Goal: Task Accomplishment & Management: Manage account settings

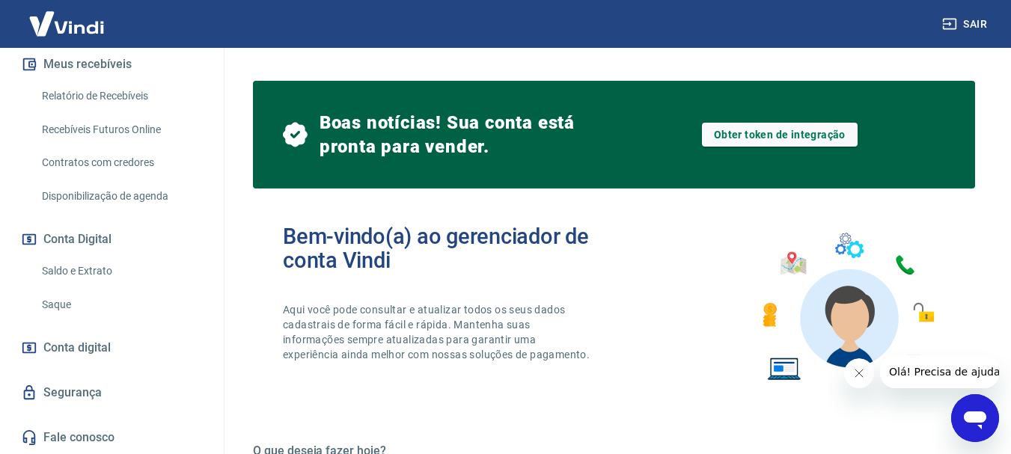
scroll to position [376, 0]
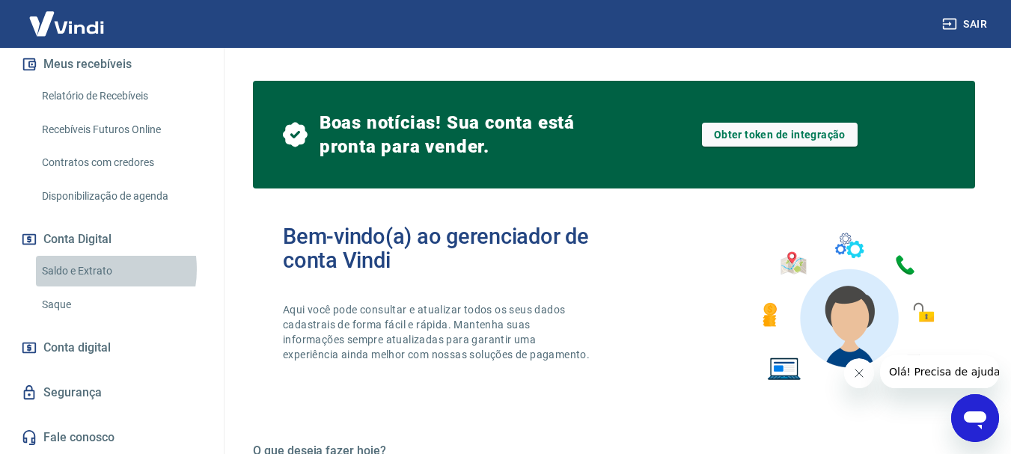
click at [86, 269] on link "Saldo e Extrato" at bounding box center [121, 271] width 170 height 31
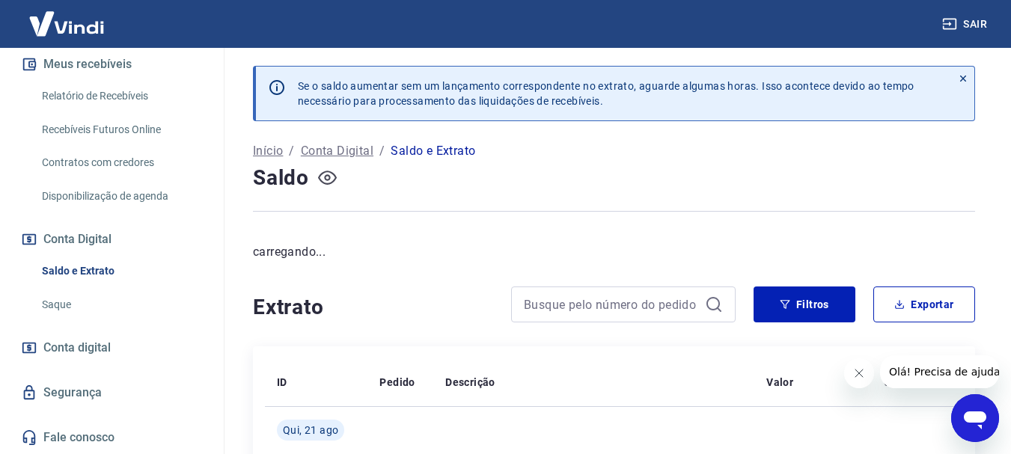
click at [326, 181] on icon "button" at bounding box center [327, 177] width 19 height 19
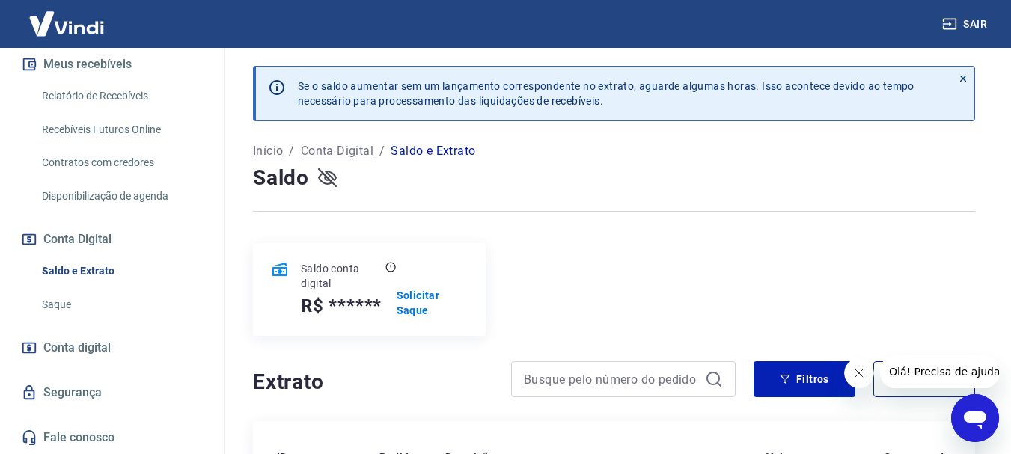
click at [326, 180] on icon "button" at bounding box center [327, 178] width 19 height 14
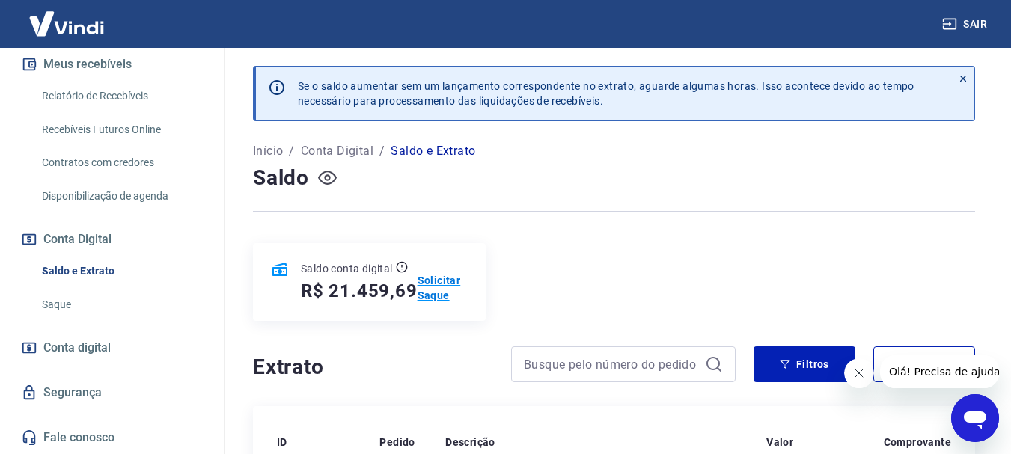
click at [434, 293] on p "Solicitar Saque" at bounding box center [443, 288] width 50 height 30
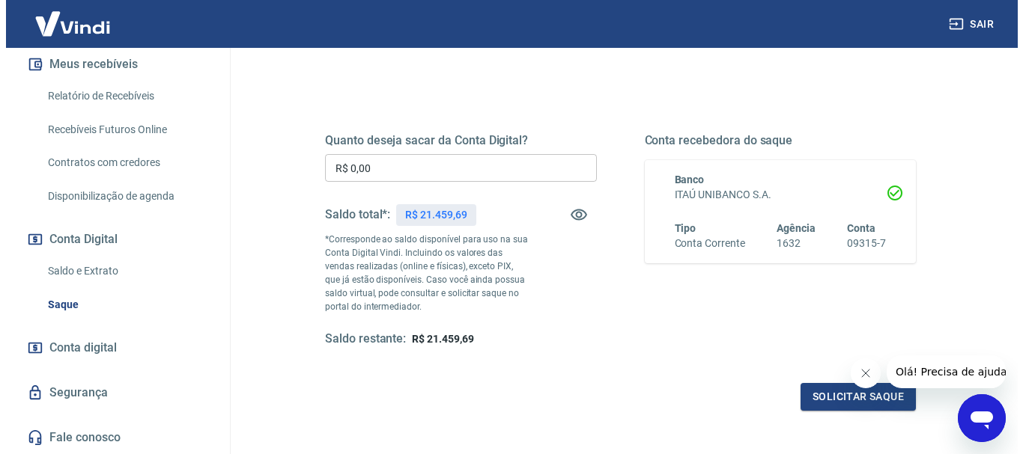
scroll to position [171, 0]
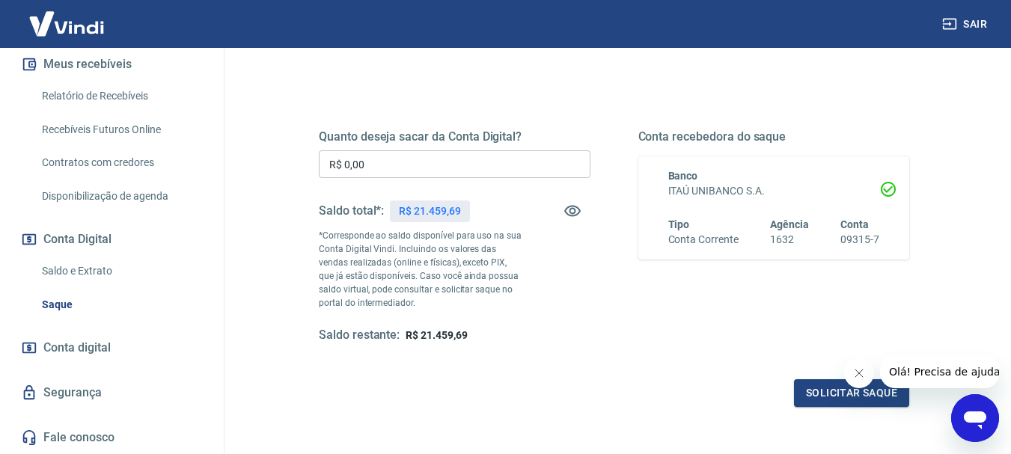
click at [421, 210] on p "R$ 21.459,69" at bounding box center [429, 212] width 61 height 16
click at [344, 210] on h5 "Saldo total*:" at bounding box center [351, 211] width 65 height 15
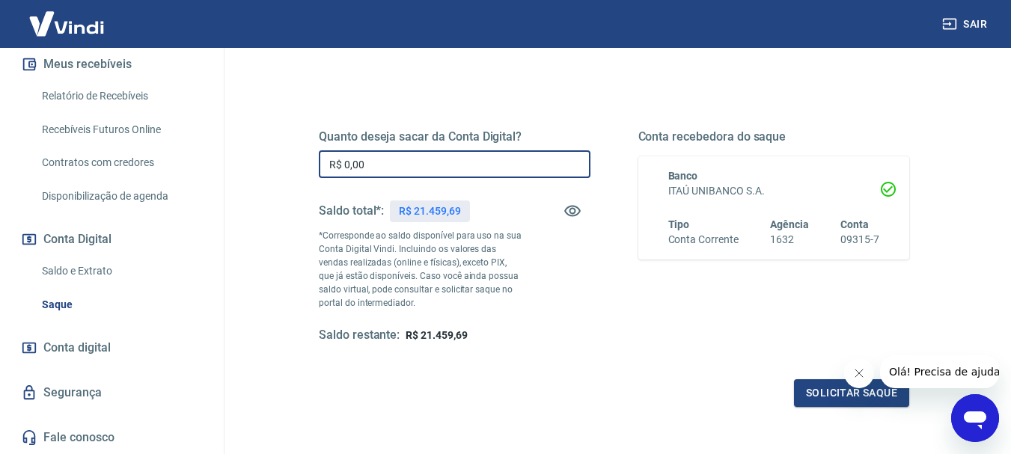
click at [412, 165] on input "R$ 0,00" at bounding box center [455, 164] width 272 height 28
type input "R$ 21.459,69"
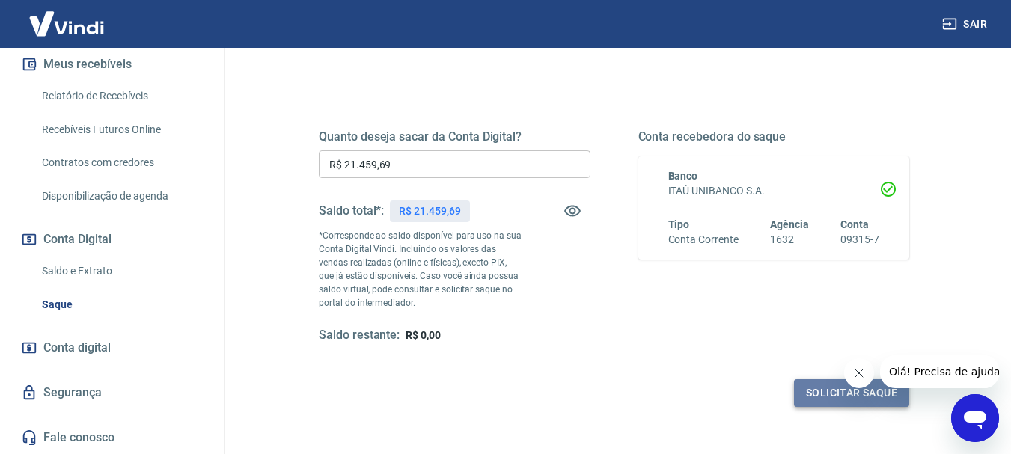
click at [835, 392] on button "Solicitar saque" at bounding box center [851, 394] width 115 height 28
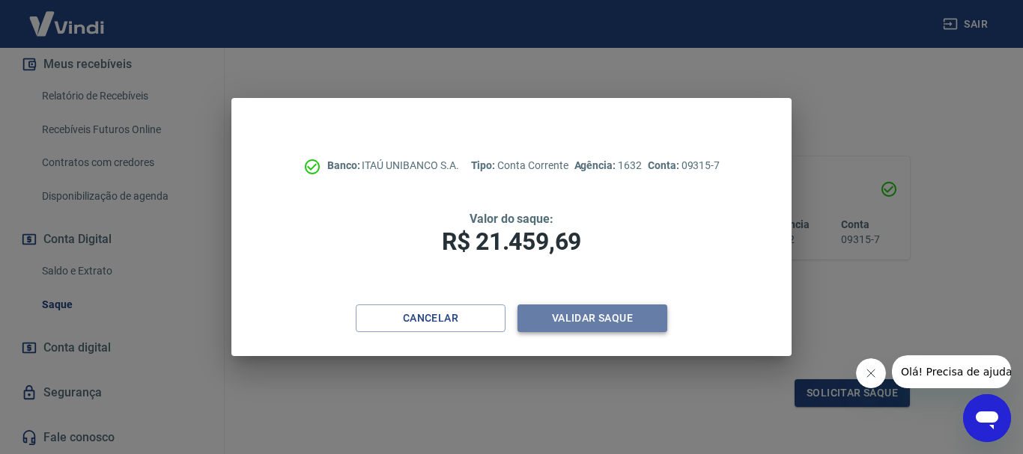
click at [604, 319] on button "Validar saque" at bounding box center [592, 319] width 150 height 28
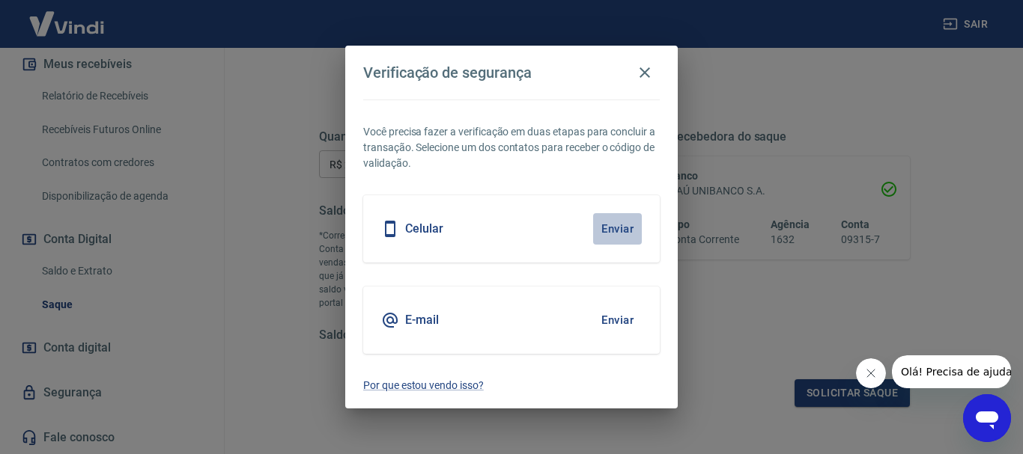
click at [618, 225] on button "Enviar" at bounding box center [617, 228] width 49 height 31
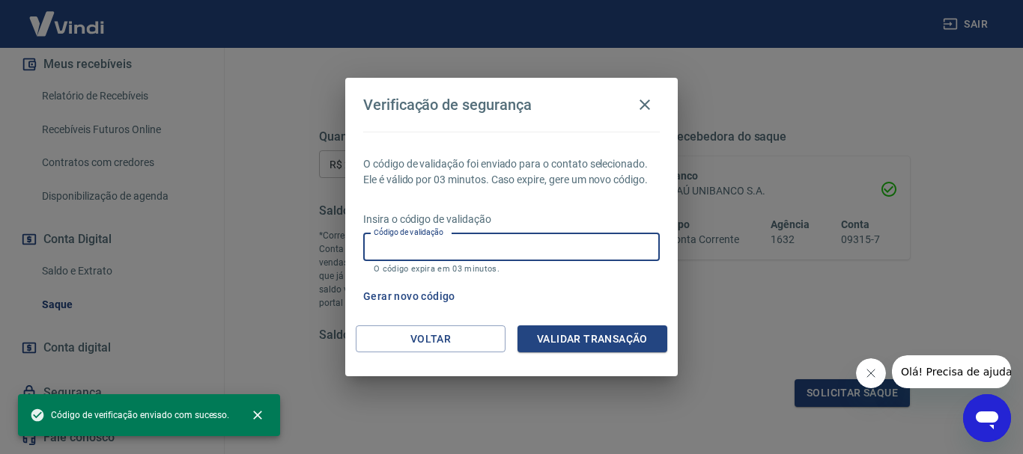
click at [569, 248] on input "Código de validação" at bounding box center [511, 248] width 296 height 28
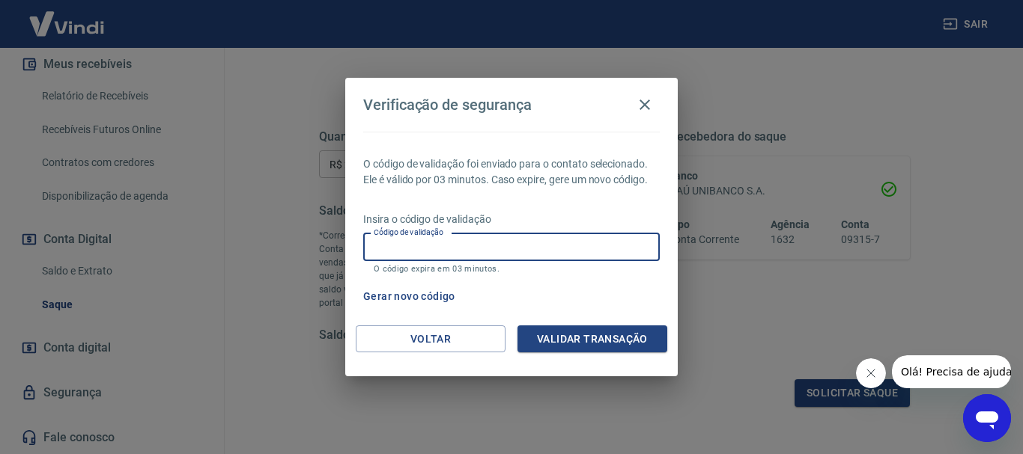
click at [404, 295] on button "Gerar novo código" at bounding box center [409, 297] width 104 height 28
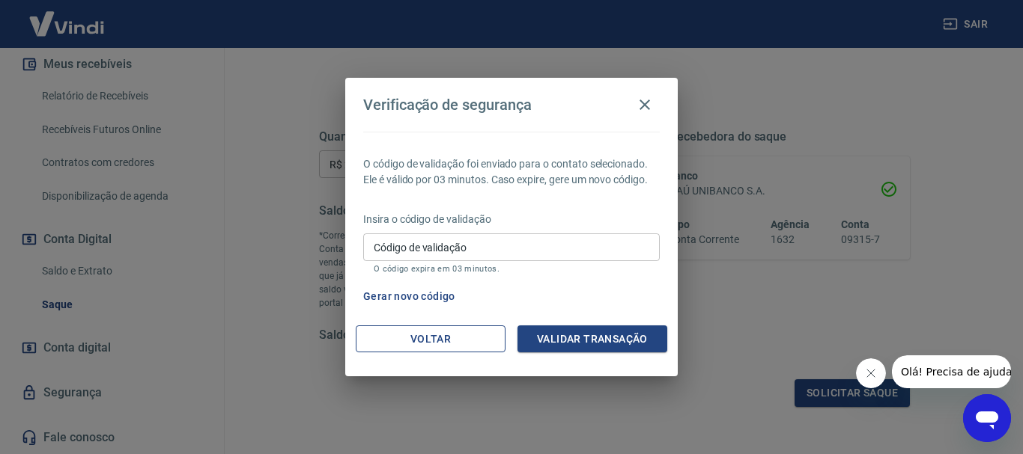
click at [401, 337] on button "Voltar" at bounding box center [431, 340] width 150 height 28
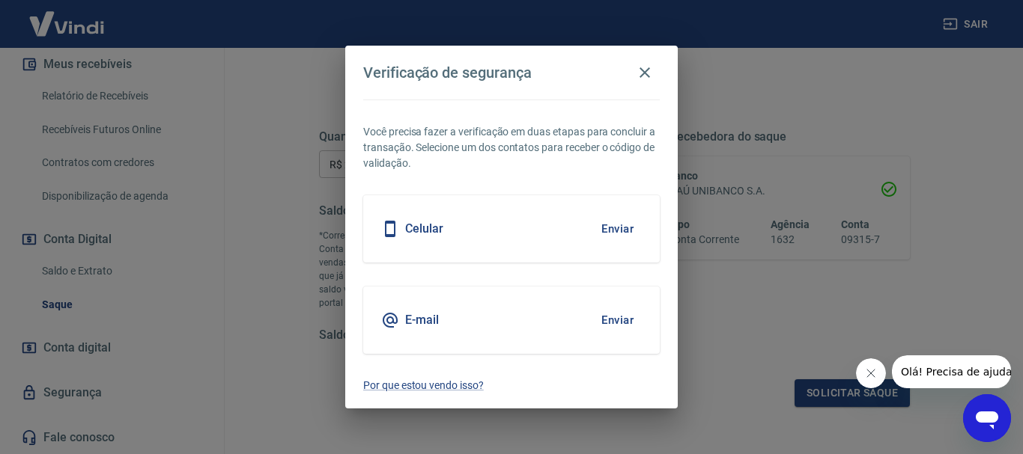
click at [612, 322] on button "Enviar" at bounding box center [617, 320] width 49 height 31
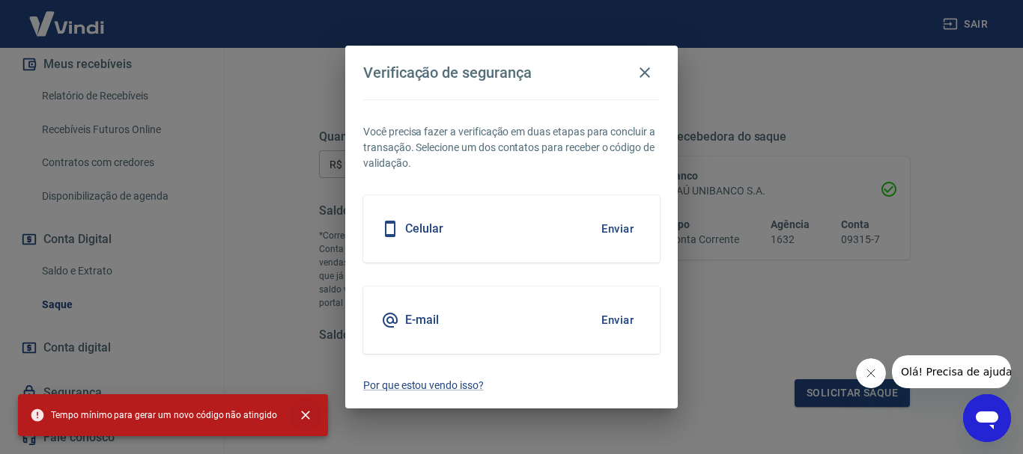
click at [301, 416] on icon "close" at bounding box center [305, 415] width 9 height 9
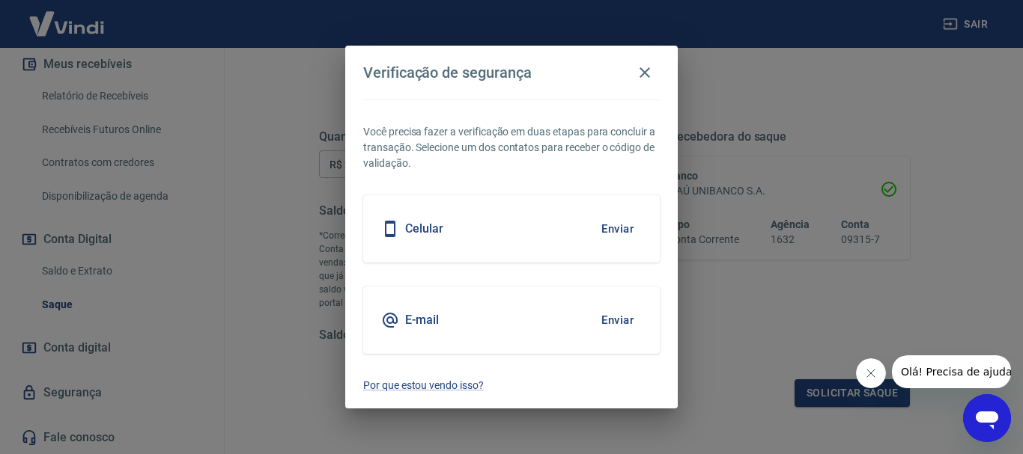
click at [427, 228] on h5 "Celular" at bounding box center [424, 229] width 38 height 15
click at [606, 320] on button "Enviar" at bounding box center [617, 320] width 49 height 31
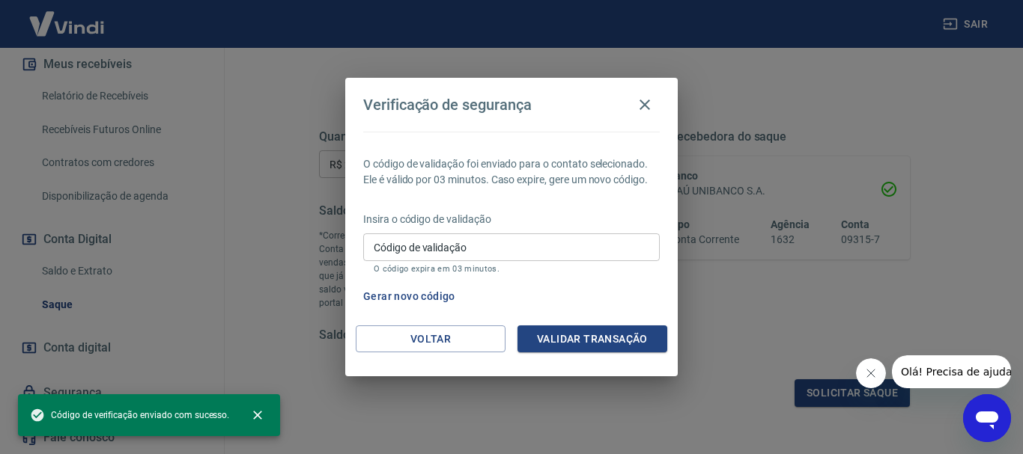
click at [457, 249] on input "Código de validação" at bounding box center [511, 248] width 296 height 28
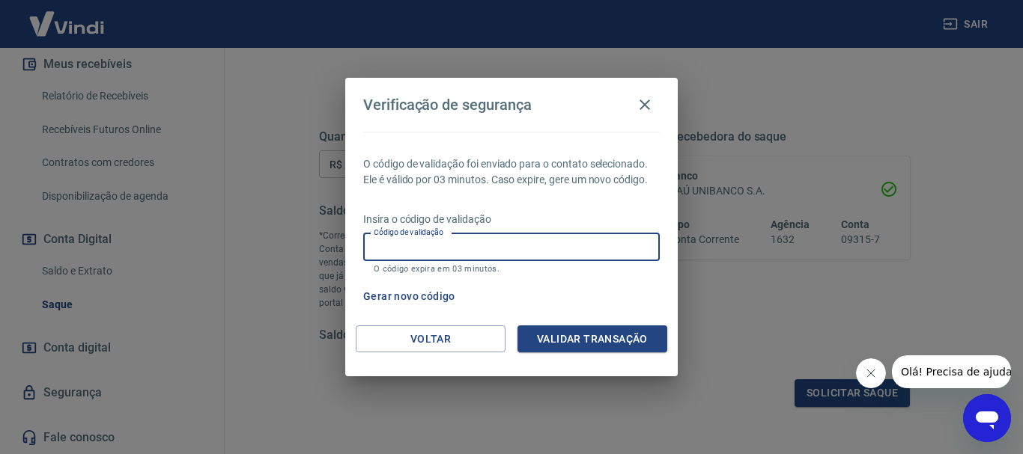
paste input "355415"
type input "355415"
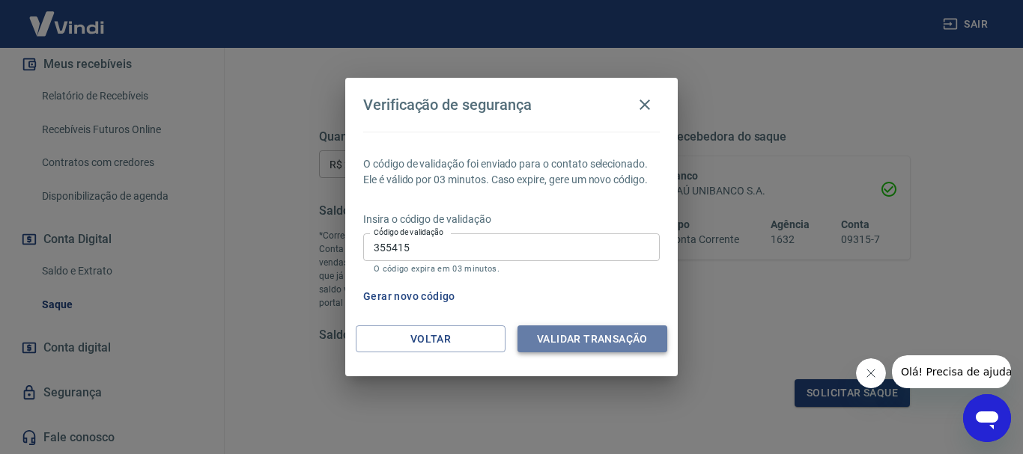
click at [591, 341] on button "Validar transação" at bounding box center [592, 340] width 150 height 28
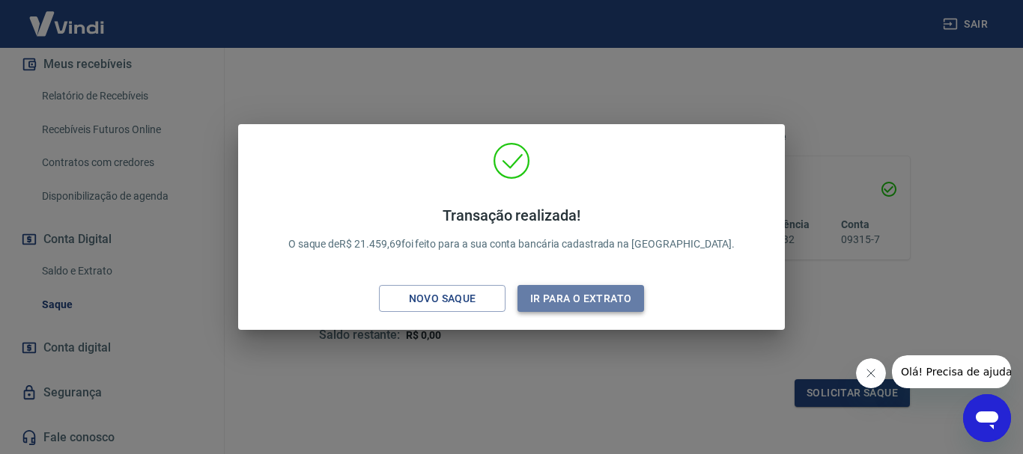
click at [571, 296] on button "Ir para o extrato" at bounding box center [580, 299] width 127 height 28
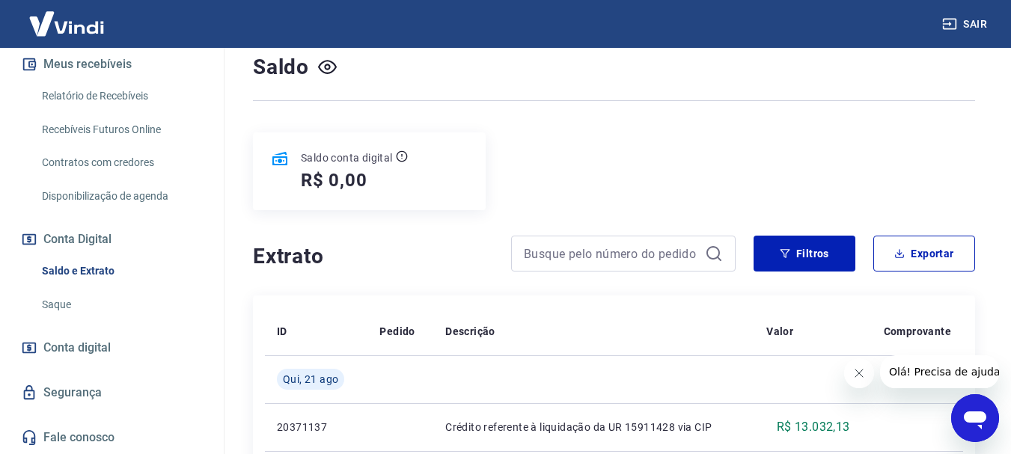
scroll to position [109, 0]
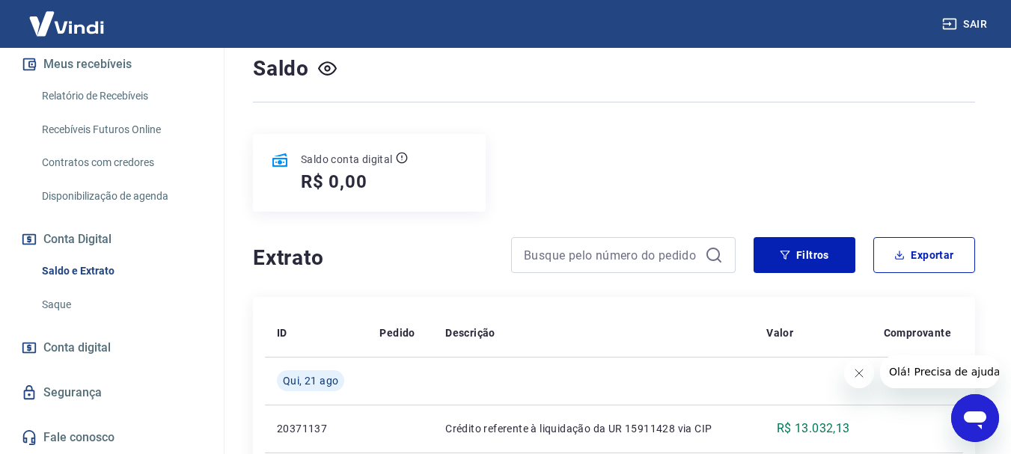
click at [68, 304] on link "Saque" at bounding box center [121, 305] width 170 height 31
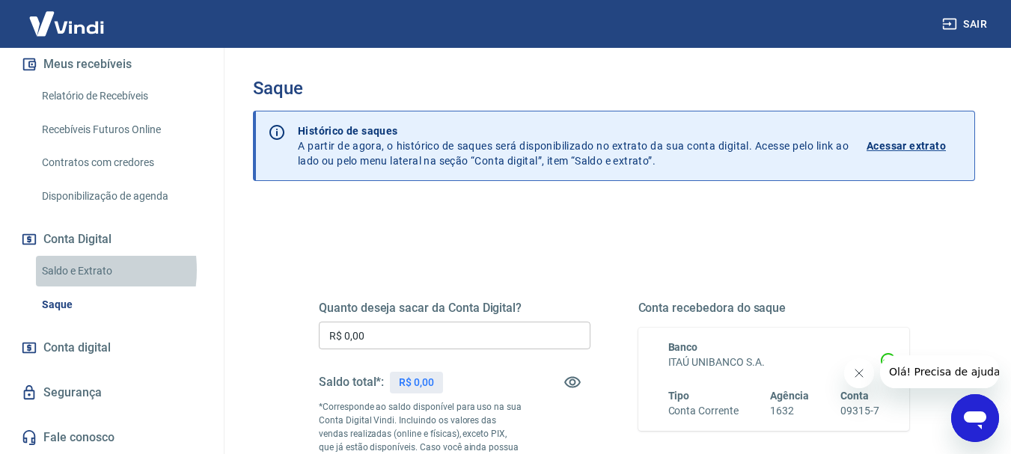
click at [67, 269] on link "Saldo e Extrato" at bounding box center [121, 271] width 170 height 31
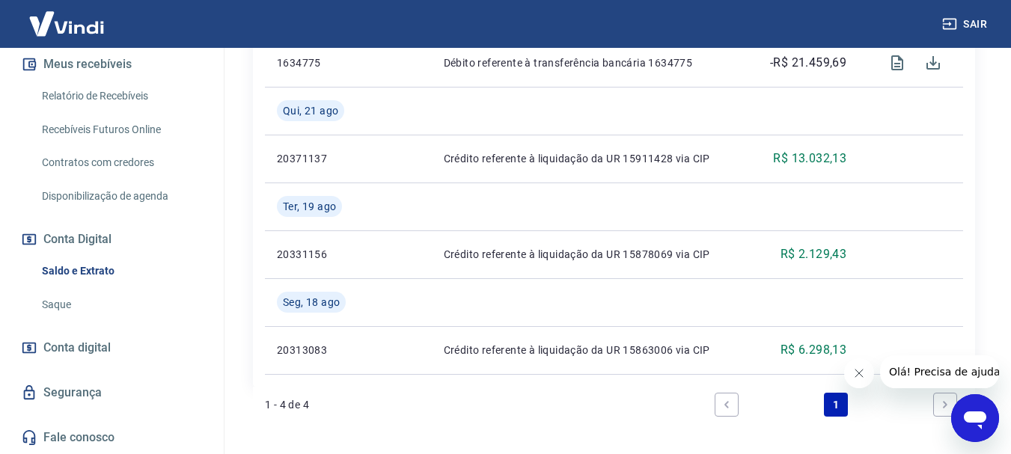
scroll to position [486, 0]
